Goal: Task Accomplishment & Management: Manage account settings

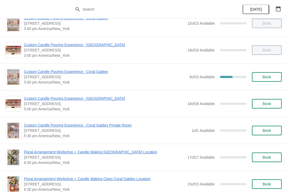
scroll to position [201, 0]
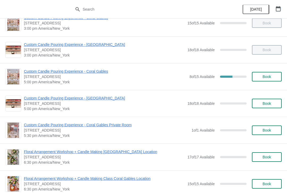
click at [282, 10] on button "button" at bounding box center [279, 9] width 10 height 10
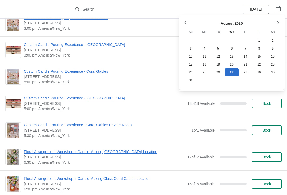
click at [276, 7] on icon "button" at bounding box center [278, 8] width 5 height 5
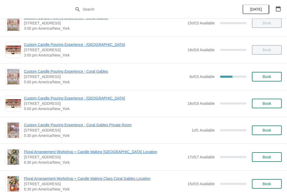
click at [278, 10] on icon "button" at bounding box center [278, 8] width 5 height 5
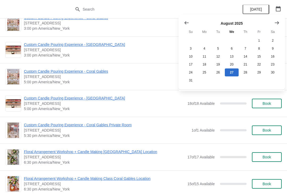
click at [189, 21] on icon "Show previous month, July 2025" at bounding box center [186, 22] width 5 height 5
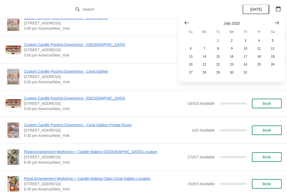
click at [182, 20] on button "Show previous month, June 2025" at bounding box center [187, 23] width 10 height 10
click at [186, 23] on icon "Show previous month, May 2025" at bounding box center [187, 22] width 4 height 3
click at [182, 20] on button "Show previous month, April 2025" at bounding box center [187, 23] width 10 height 10
click at [270, 55] on button "19" at bounding box center [273, 57] width 14 height 8
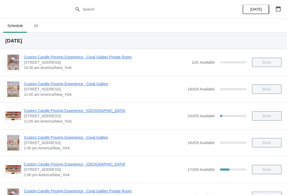
scroll to position [0, 0]
click at [276, 6] on icon "button" at bounding box center [278, 8] width 5 height 5
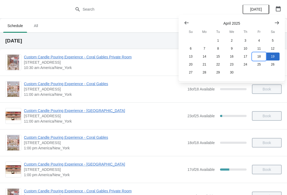
click at [257, 58] on button "18" at bounding box center [259, 57] width 14 height 8
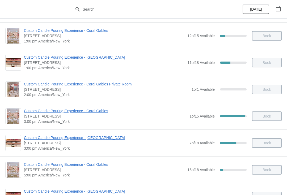
scroll to position [108, 0]
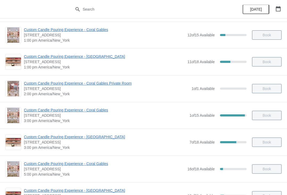
click at [101, 136] on span "Custom Candle Pouring Experience - [GEOGRAPHIC_DATA]" at bounding box center [105, 137] width 163 height 5
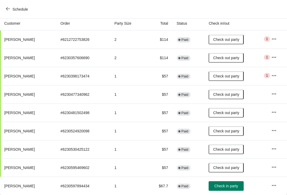
scroll to position [58, 0]
click at [14, 5] on button "Schedule" at bounding box center [18, 10] width 30 height 10
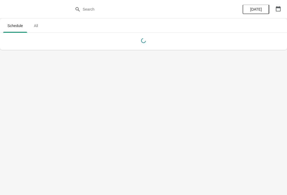
scroll to position [0, 0]
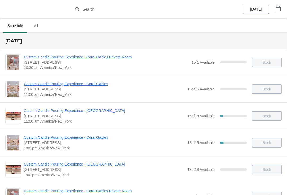
click at [277, 8] on icon "button" at bounding box center [278, 8] width 5 height 5
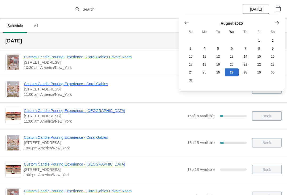
click at [185, 22] on icon "Show previous month, July 2025" at bounding box center [186, 22] width 5 height 5
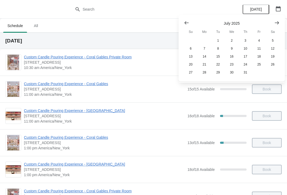
click at [186, 19] on button "Show previous month, June 2025" at bounding box center [187, 23] width 10 height 10
click at [183, 23] on button "Show previous month, June 2025" at bounding box center [187, 23] width 10 height 10
click at [183, 18] on button "Show previous month, April 2025" at bounding box center [187, 23] width 10 height 10
click at [272, 53] on button "19" at bounding box center [273, 57] width 14 height 8
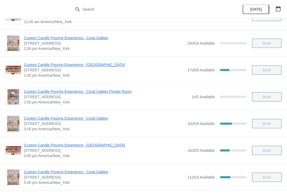
scroll to position [105, 0]
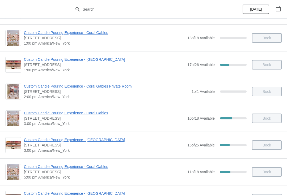
click at [100, 140] on span "Custom Candle Pouring Experience - [GEOGRAPHIC_DATA]" at bounding box center [104, 139] width 161 height 5
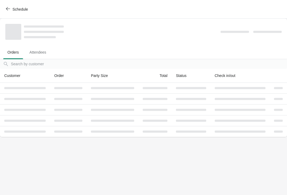
scroll to position [0, 0]
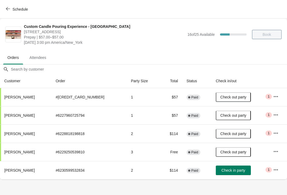
click at [275, 172] on icon "button" at bounding box center [275, 170] width 5 height 5
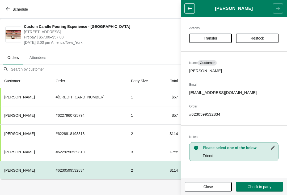
click at [272, 169] on div "Actions Transfer Restock Name Customer [PERSON_NAME] Email [EMAIL_ADDRESS][DOMA…" at bounding box center [234, 97] width 106 height 161
click at [217, 38] on span "Transfer" at bounding box center [211, 38] width 14 height 4
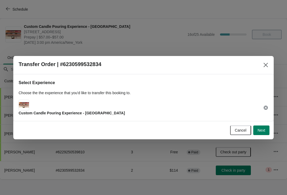
click at [258, 126] on button "Next" at bounding box center [261, 131] width 16 height 10
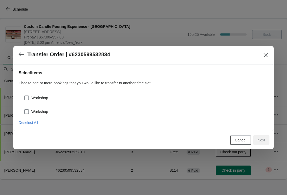
click at [37, 99] on span "Workshop" at bounding box center [39, 97] width 17 height 5
click at [24, 96] on input "Workshop" at bounding box center [24, 96] width 0 height 0
checkbox input "true"
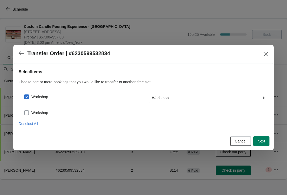
click at [45, 111] on span "Workshop" at bounding box center [39, 112] width 17 height 5
click at [24, 111] on input "Workshop" at bounding box center [24, 111] width 0 height 0
checkbox input "true"
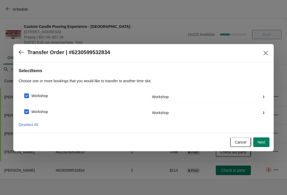
click at [265, 140] on button "Next" at bounding box center [261, 143] width 16 height 10
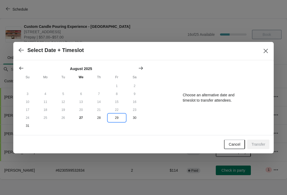
click at [117, 115] on button "29" at bounding box center [117, 118] width 18 height 8
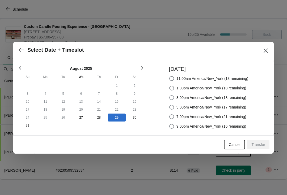
click at [170, 101] on label "3:00pm America/New_York (18 remaining)" at bounding box center [207, 97] width 77 height 7
click at [170, 96] on input "3:00pm America/New_York (18 remaining)" at bounding box center [169, 95] width 0 height 0
radio input "true"
click at [180, 106] on span "5:00pm America/New_York (17 remaining)" at bounding box center [212, 107] width 70 height 5
click at [170, 105] on input "5:00pm America/New_York (17 remaining)" at bounding box center [169, 105] width 0 height 0
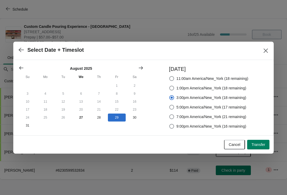
radio input "true"
click at [175, 91] on label "1:00pm America/New_York (18 remaining)" at bounding box center [207, 88] width 77 height 7
click at [170, 86] on input "1:00pm America/New_York (18 remaining)" at bounding box center [169, 86] width 0 height 0
radio input "true"
click at [189, 101] on label "3:00pm America/New_York (18 remaining)" at bounding box center [207, 97] width 77 height 7
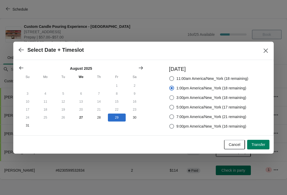
click at [170, 96] on input "3:00pm America/New_York (18 remaining)" at bounding box center [169, 95] width 0 height 0
radio input "true"
click at [182, 108] on span "5:00pm America/New_York (17 remaining)" at bounding box center [212, 107] width 70 height 5
click at [170, 105] on input "5:00pm America/New_York (17 remaining)" at bounding box center [169, 105] width 0 height 0
radio input "true"
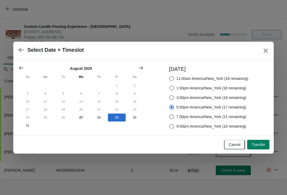
click at [258, 141] on button "Transfer" at bounding box center [258, 145] width 22 height 10
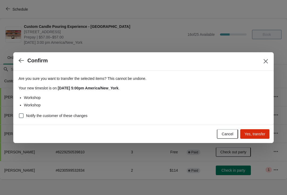
click at [78, 111] on div "Are you sure you want to transfer the selected items ? This cannot be undone. Y…" at bounding box center [144, 96] width 250 height 48
click at [43, 113] on span "Notify the customer of these changes" at bounding box center [56, 115] width 61 height 5
click at [19, 114] on input "Notify the customer of these changes" at bounding box center [19, 114] width 0 height 0
checkbox input "true"
click at [260, 131] on button "Yes, transfer" at bounding box center [254, 135] width 29 height 10
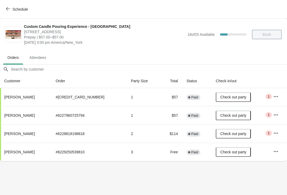
click at [268, 57] on ul "Orders Attendees" at bounding box center [143, 58] width 283 height 14
